Goal: Subscribe to service/newsletter

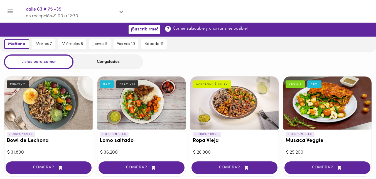
click at [86, 56] on div "Congelados" at bounding box center [109, 61] width 70 height 15
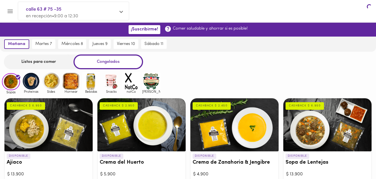
click at [88, 58] on div "Congelados" at bounding box center [109, 61] width 70 height 15
click at [57, 78] on img at bounding box center [51, 81] width 18 height 18
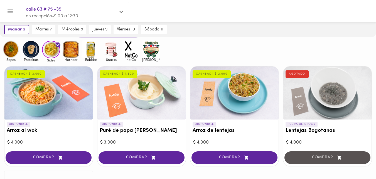
scroll to position [28, 0]
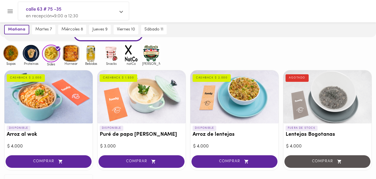
click at [77, 54] on img at bounding box center [71, 53] width 18 height 18
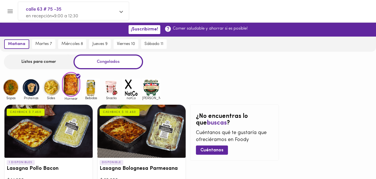
scroll to position [28, 0]
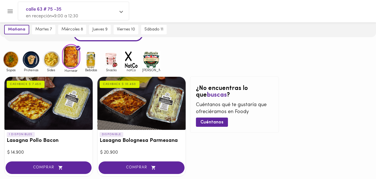
click at [84, 68] on img at bounding box center [91, 59] width 18 height 18
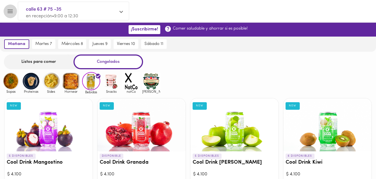
click at [6, 11] on button "Menu" at bounding box center [10, 11] width 14 height 14
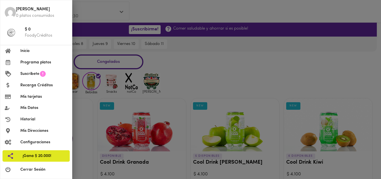
click at [28, 78] on li "Suscríbete" at bounding box center [36, 73] width 72 height 11
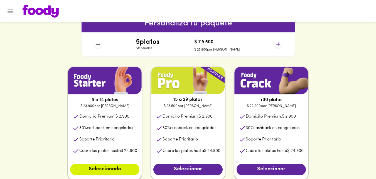
scroll to position [279, 0]
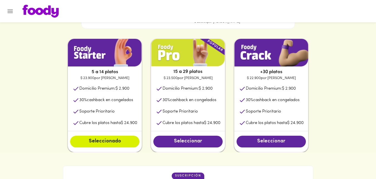
click at [261, 146] on button "Seleccionar" at bounding box center [271, 141] width 69 height 12
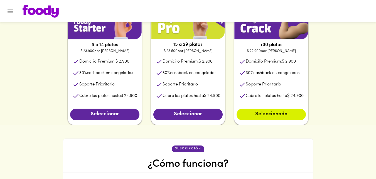
scroll to position [306, 0]
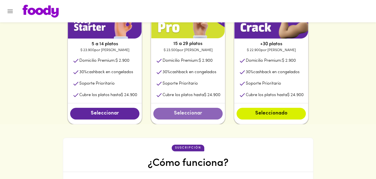
click at [180, 112] on span "Seleccionar" at bounding box center [188, 113] width 58 height 6
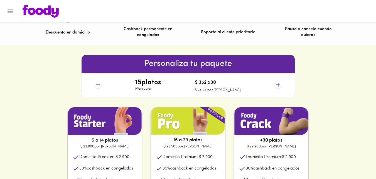
scroll to position [195, 0]
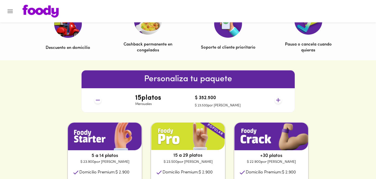
click at [280, 102] on icon at bounding box center [278, 99] width 7 height 7
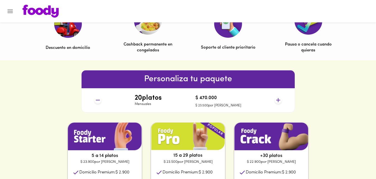
click at [280, 102] on icon at bounding box center [278, 99] width 7 height 7
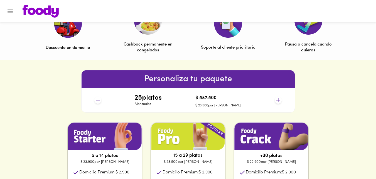
click at [280, 102] on icon at bounding box center [278, 99] width 7 height 7
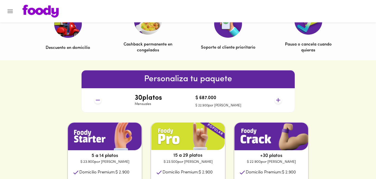
click at [280, 102] on icon at bounding box center [278, 99] width 7 height 7
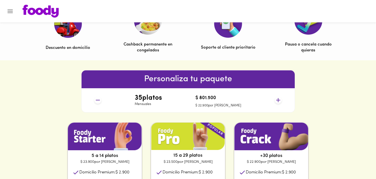
click at [280, 102] on icon at bounding box center [278, 99] width 7 height 7
click at [98, 99] on icon at bounding box center [97, 99] width 7 height 7
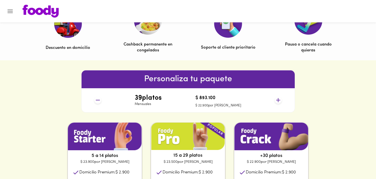
click at [98, 99] on icon at bounding box center [97, 99] width 7 height 7
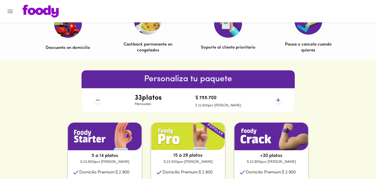
click at [98, 99] on icon at bounding box center [97, 99] width 7 height 7
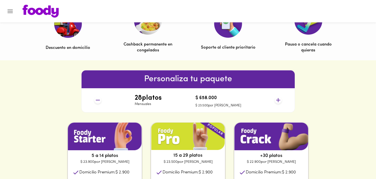
click at [279, 100] on icon at bounding box center [278, 100] width 4 height 4
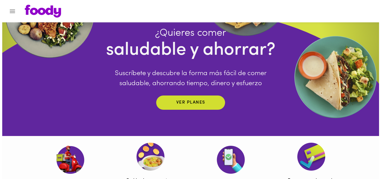
scroll to position [56, 0]
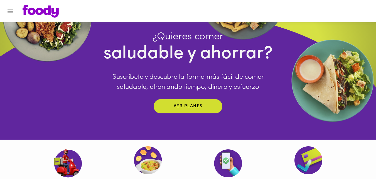
click at [6, 5] on div at bounding box center [188, 11] width 376 height 22
click at [8, 11] on icon "Menu" at bounding box center [10, 11] width 7 height 7
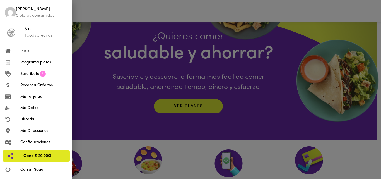
click at [30, 61] on span "Programa platos" at bounding box center [43, 62] width 47 height 6
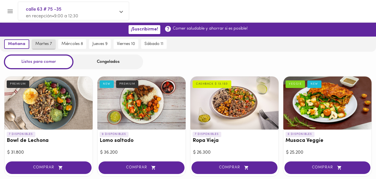
click at [53, 47] on button "martes 7" at bounding box center [43, 43] width 23 height 9
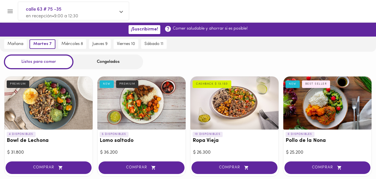
click at [36, 14] on span "en recepción • 9:00 a 12:30" at bounding box center [52, 16] width 52 height 4
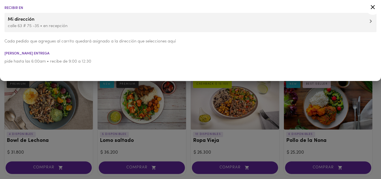
click at [0, 98] on div at bounding box center [190, 89] width 381 height 179
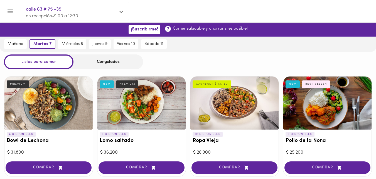
click at [0, 6] on div at bounding box center [3, 89] width 6 height 179
click at [9, 10] on icon "Menu" at bounding box center [10, 11] width 5 height 4
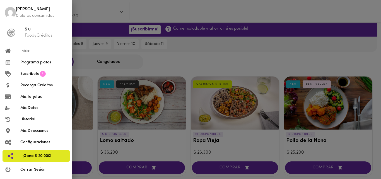
click at [30, 61] on span "Programa platos" at bounding box center [43, 62] width 47 height 6
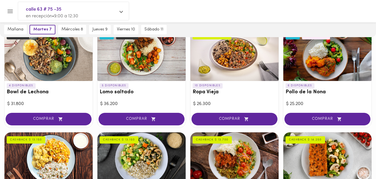
scroll to position [56, 0]
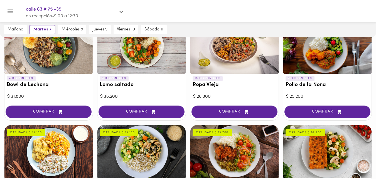
click at [73, 15] on span "en recepción • 9:00 a 12:30" at bounding box center [52, 16] width 52 height 4
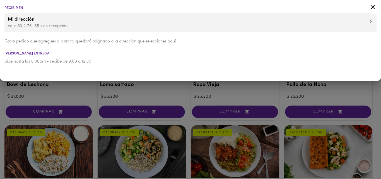
click at [31, 64] on p "pide hasta las 6:00am • recibe de 9:00 a 12:30" at bounding box center [190, 62] width 372 height 6
click at [72, 92] on div at bounding box center [190, 89] width 381 height 179
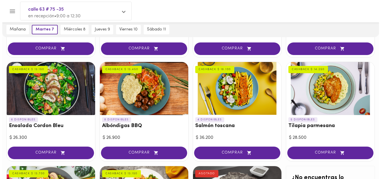
scroll to position [223, 0]
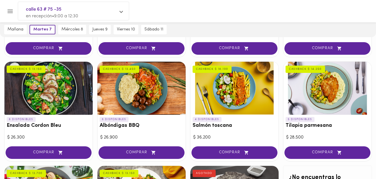
click at [8, 10] on icon "Menu" at bounding box center [10, 11] width 7 height 7
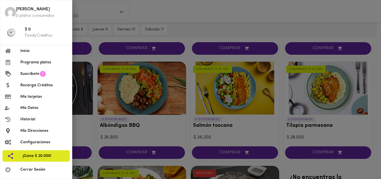
click at [23, 73] on span "Suscríbete" at bounding box center [29, 74] width 19 height 6
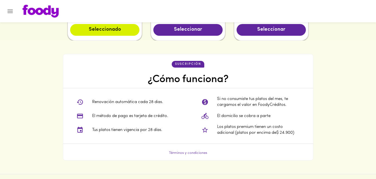
scroll to position [418, 0]
